Goal: Navigation & Orientation: Understand site structure

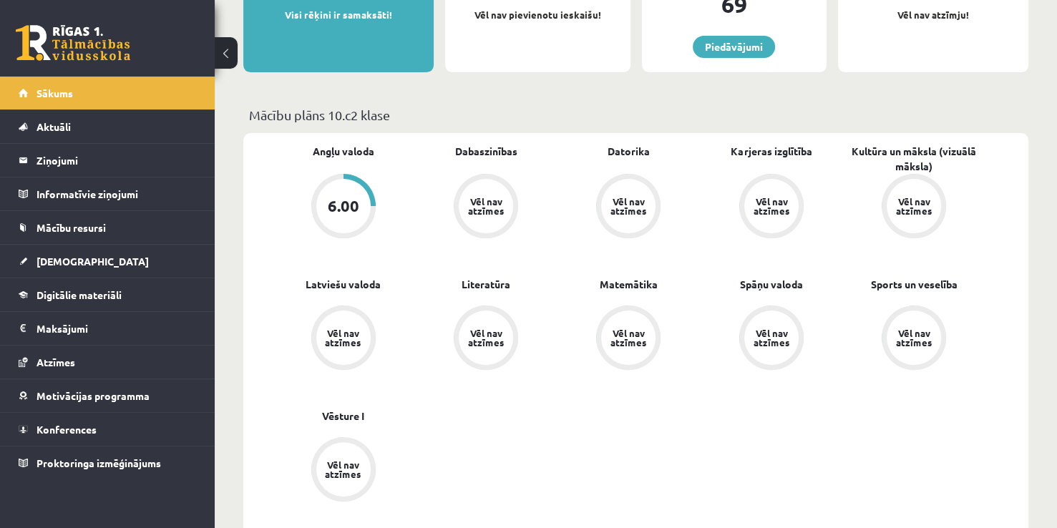
scroll to position [306, 0]
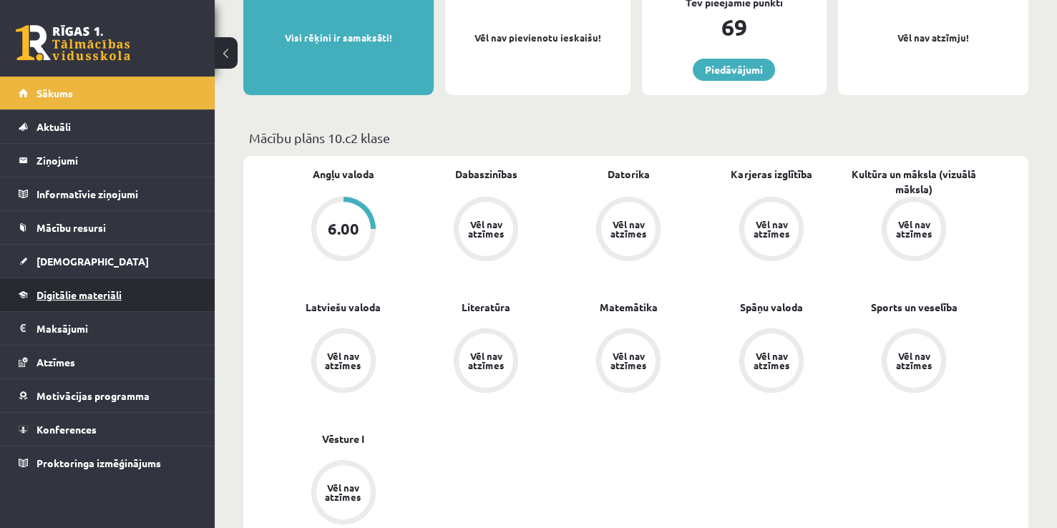
click at [49, 288] on span "Digitālie materiāli" at bounding box center [78, 294] width 85 height 13
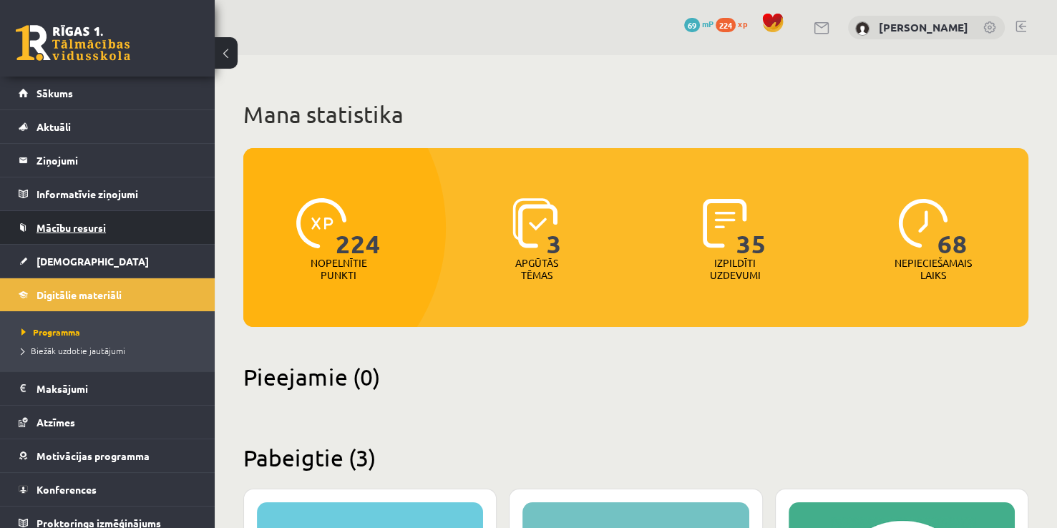
click at [136, 224] on link "Mācību resursi" at bounding box center [108, 227] width 178 height 33
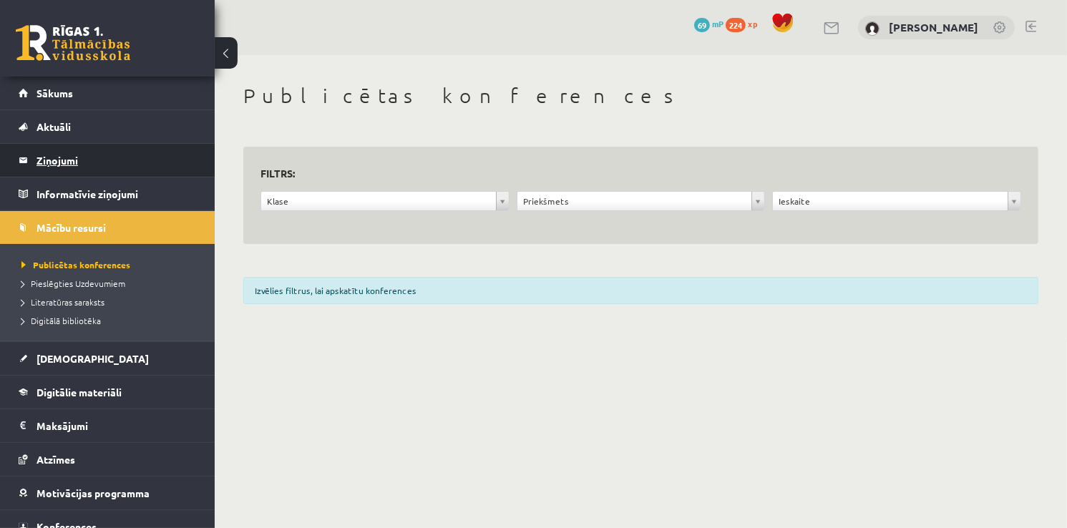
click at [119, 164] on legend "Ziņojumi 0" at bounding box center [116, 160] width 160 height 33
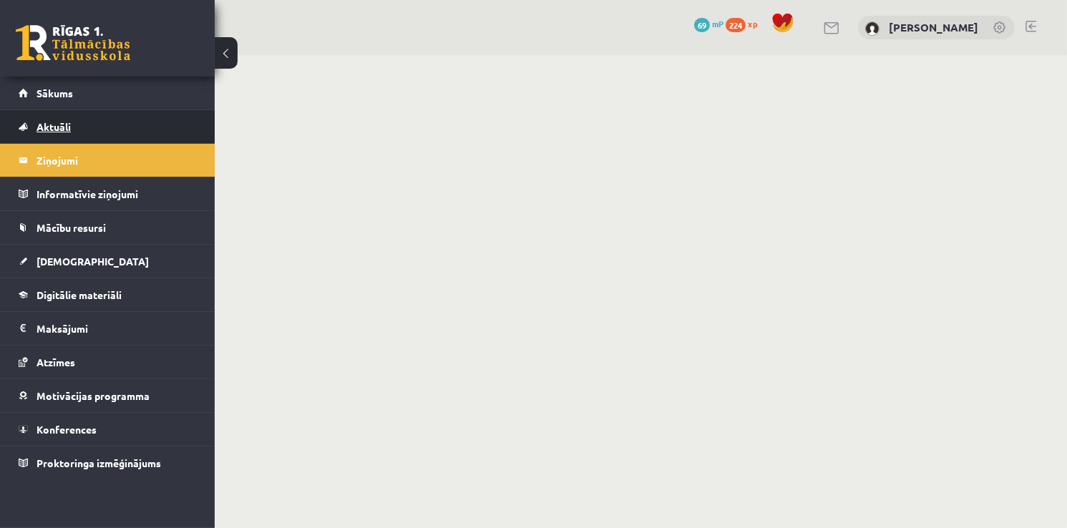
click at [110, 129] on link "Aktuāli" at bounding box center [108, 126] width 178 height 33
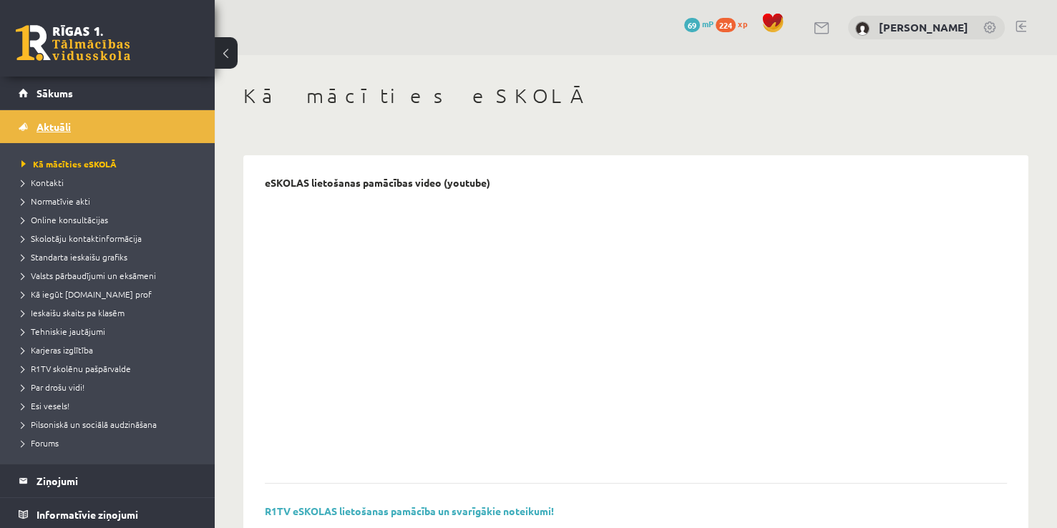
click at [99, 110] on link "Aktuāli" at bounding box center [108, 126] width 178 height 33
click at [99, 92] on link "Sākums" at bounding box center [108, 93] width 178 height 33
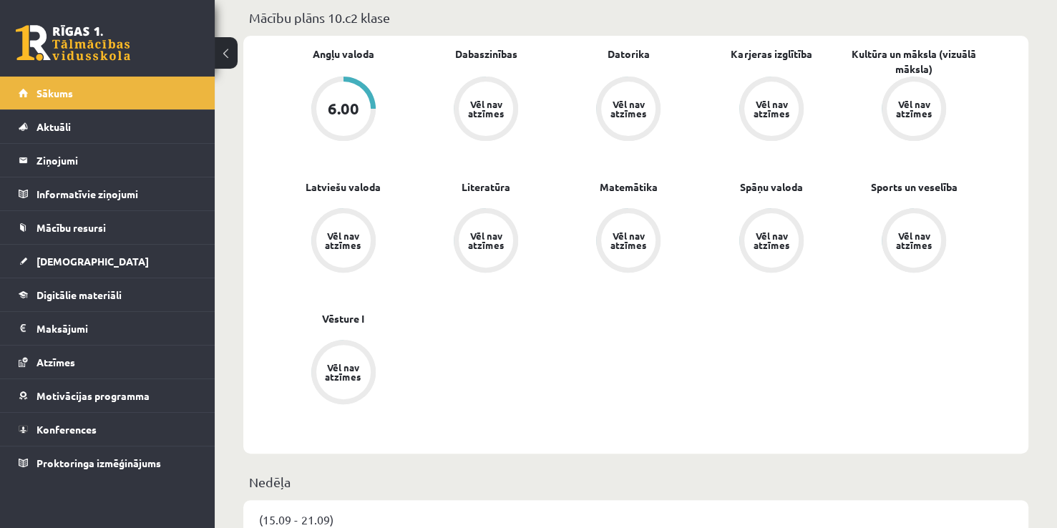
scroll to position [412, 0]
